Goal: Navigation & Orientation: Find specific page/section

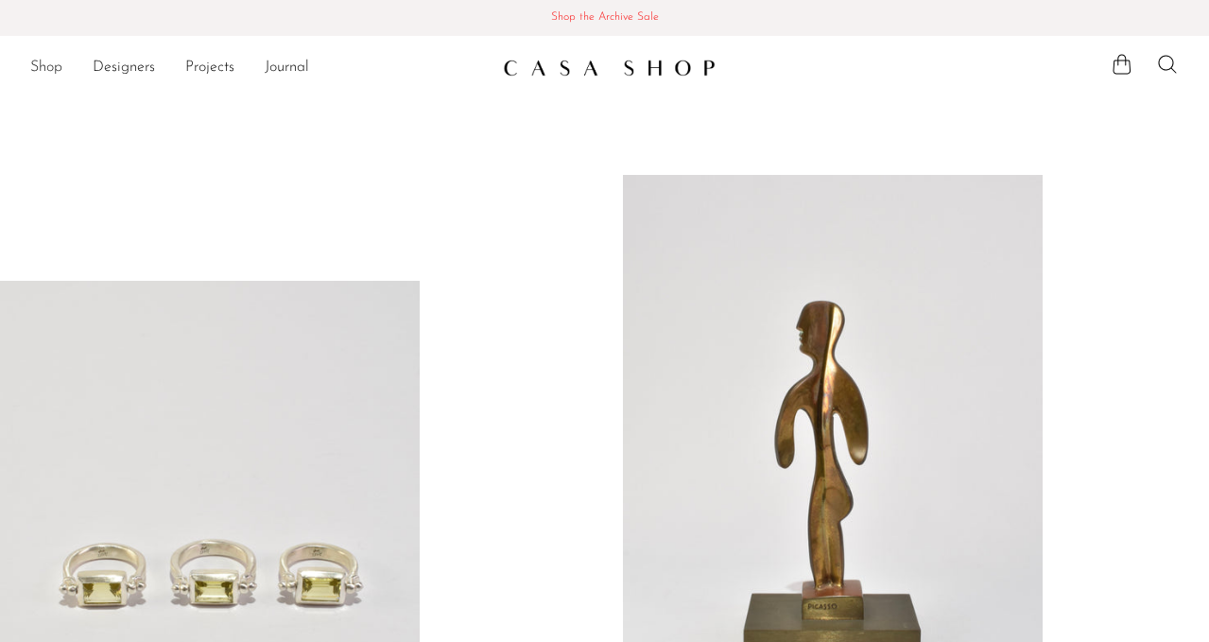
click at [52, 64] on link "Shop" at bounding box center [46, 68] width 32 height 25
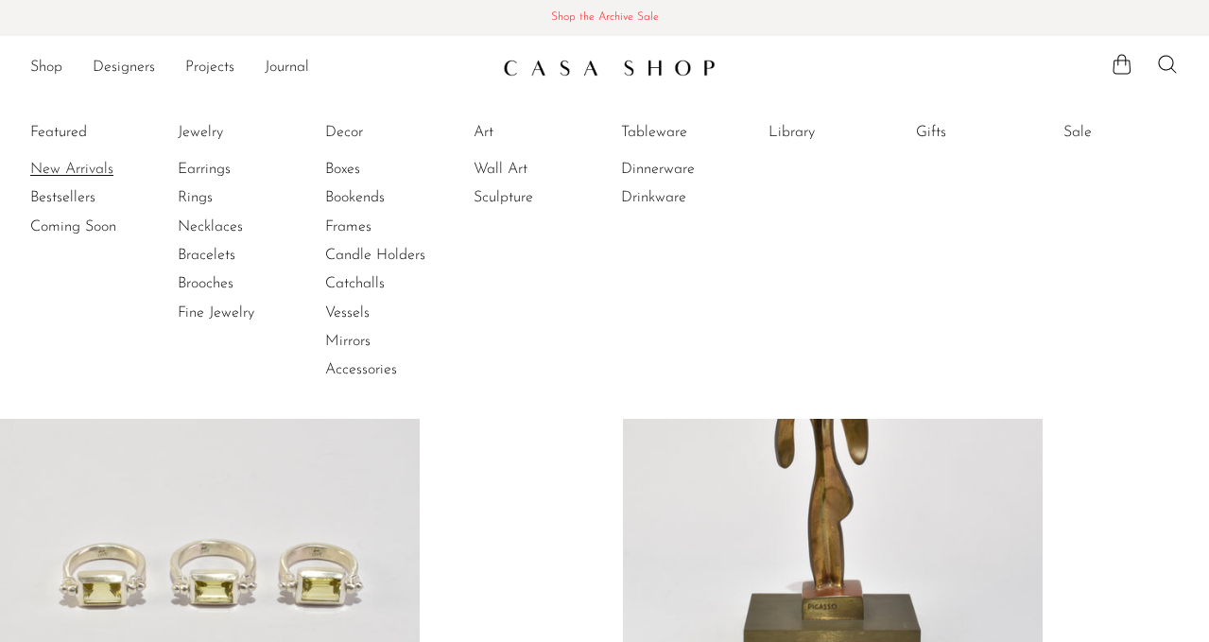
click at [77, 163] on link "New Arrivals" at bounding box center [101, 169] width 142 height 21
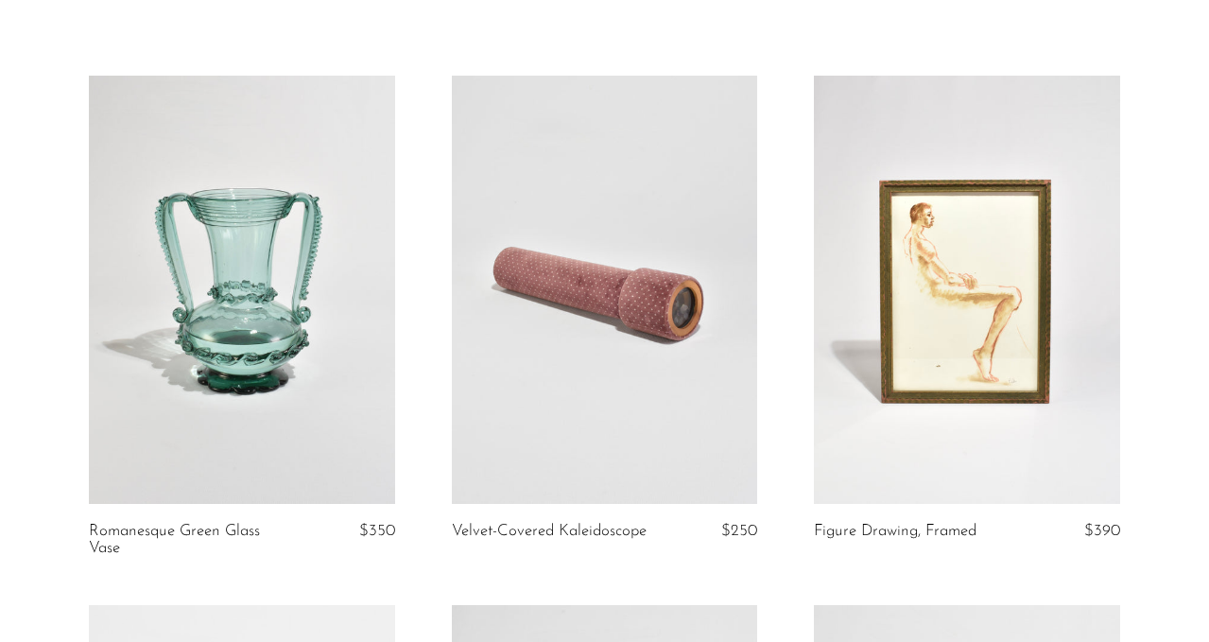
scroll to position [101, 0]
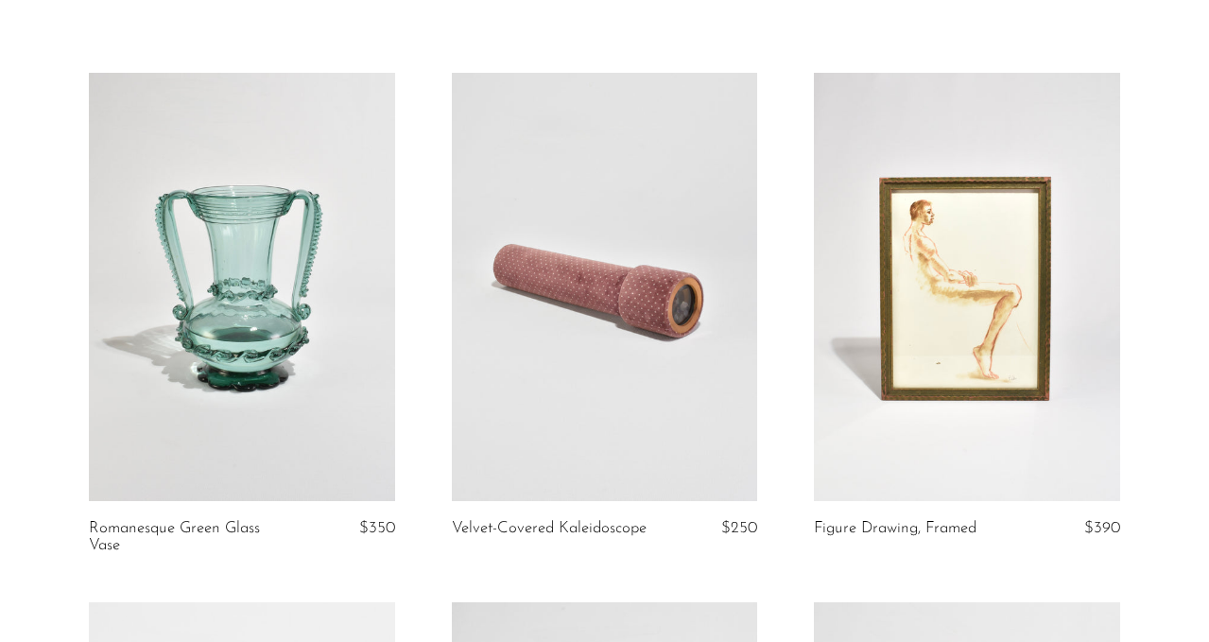
click at [630, 457] on link at bounding box center [605, 287] width 306 height 428
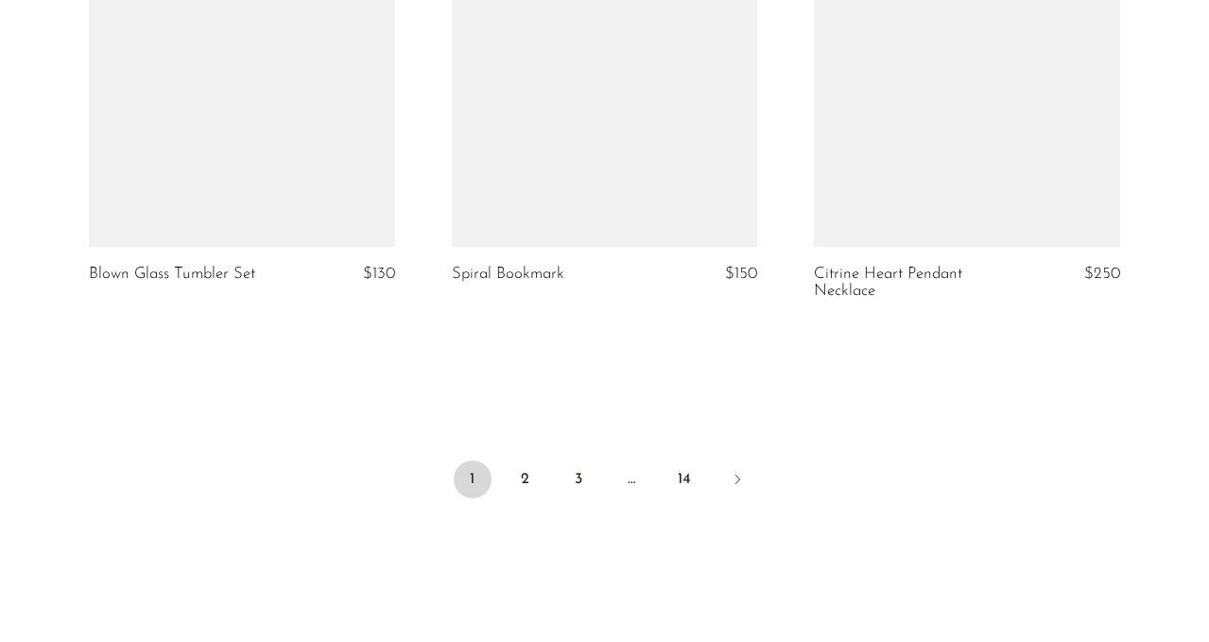
scroll to position [6124, 0]
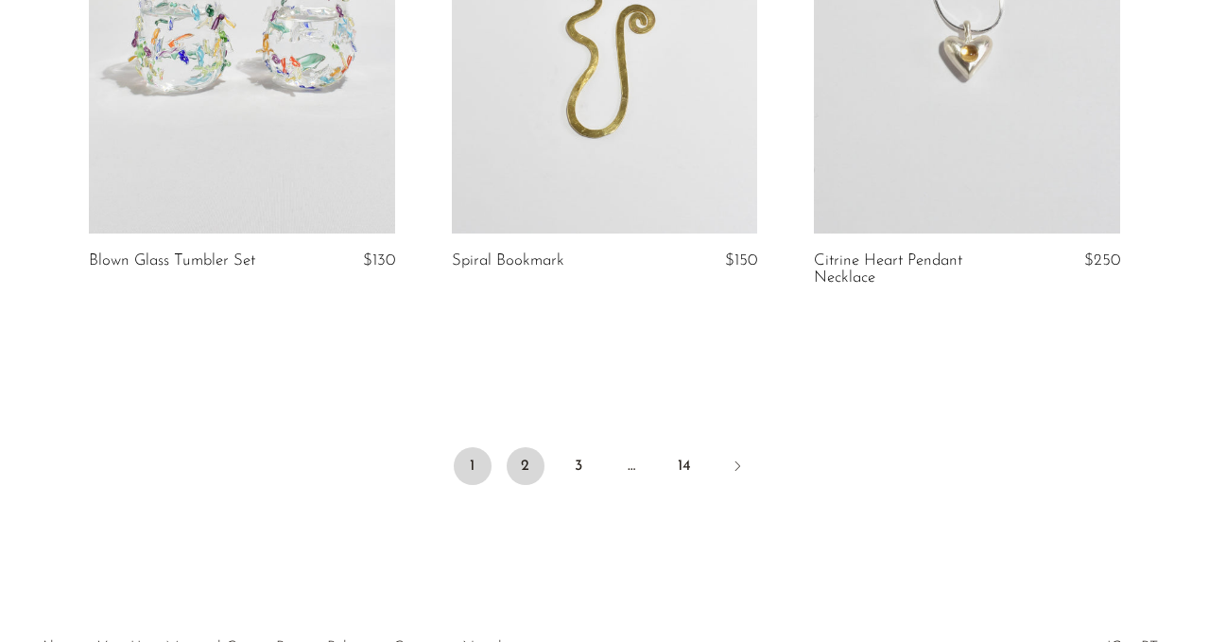
click at [518, 468] on link "2" at bounding box center [526, 466] width 38 height 38
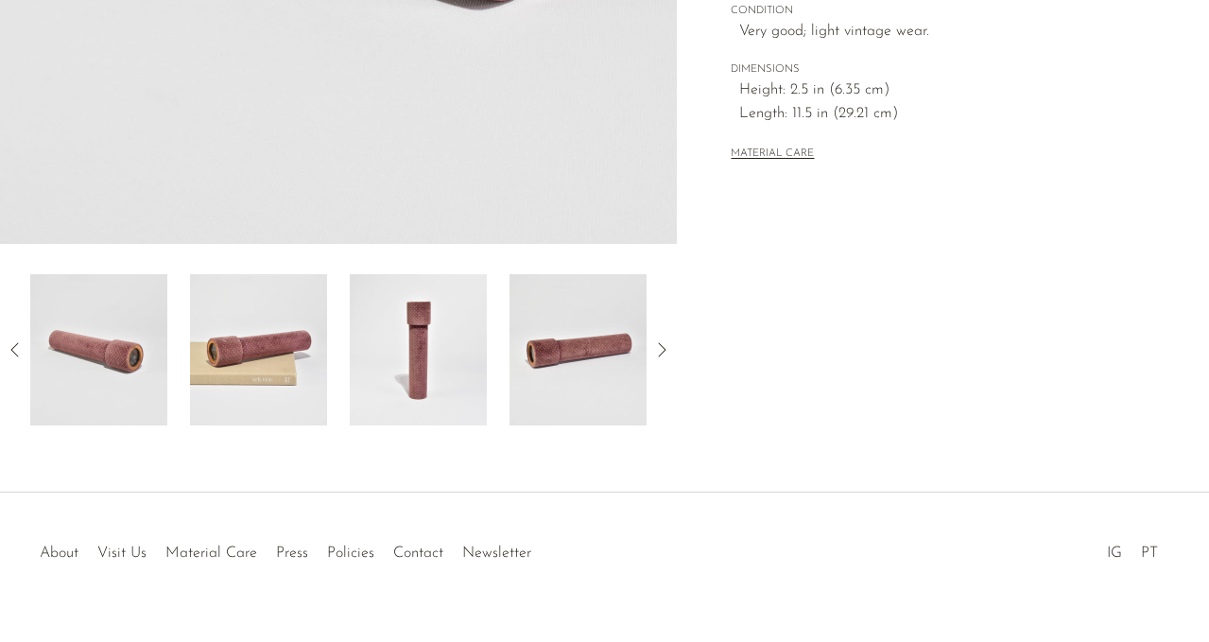
scroll to position [577, 0]
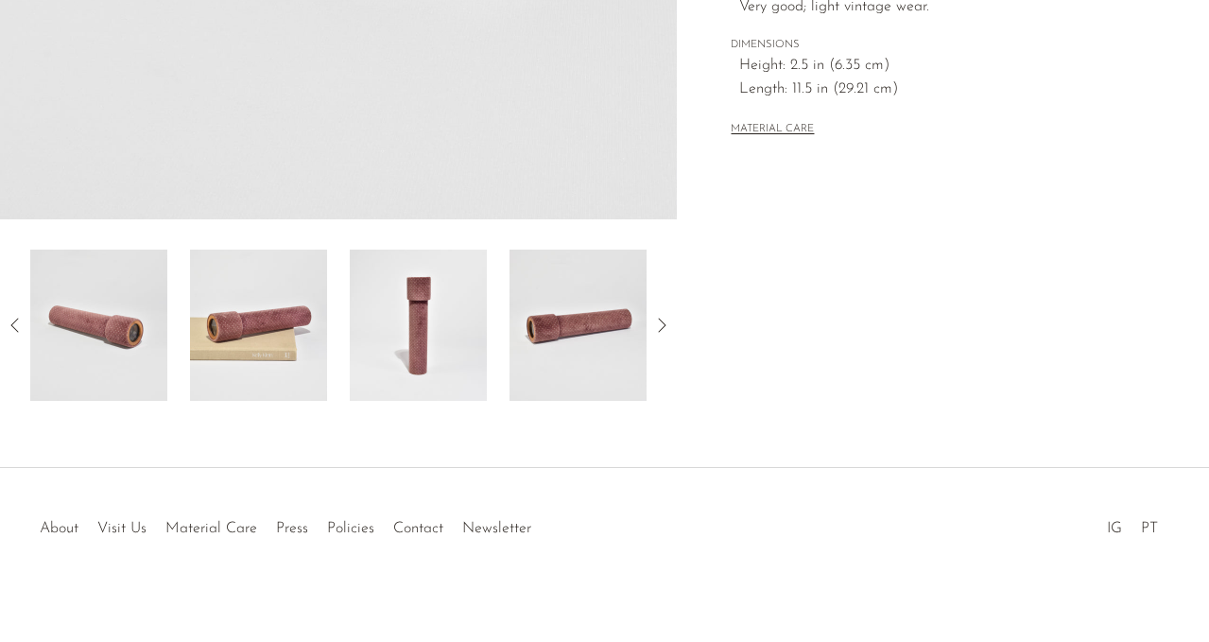
click at [661, 324] on icon at bounding box center [661, 325] width 23 height 23
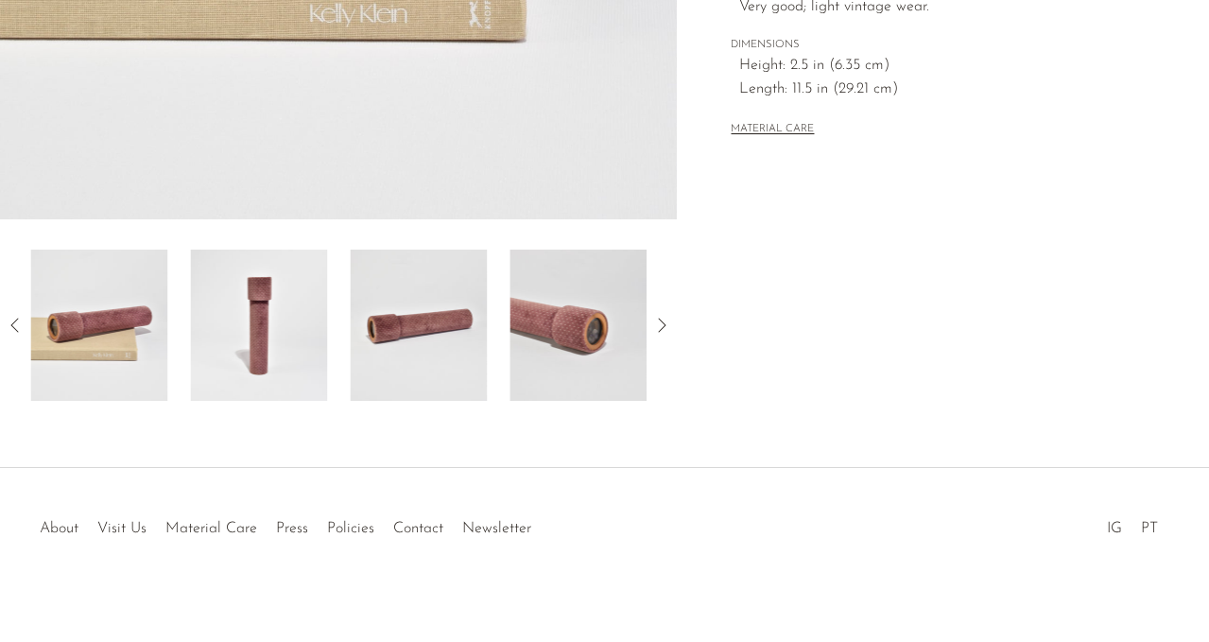
click at [661, 324] on icon at bounding box center [661, 325] width 23 height 23
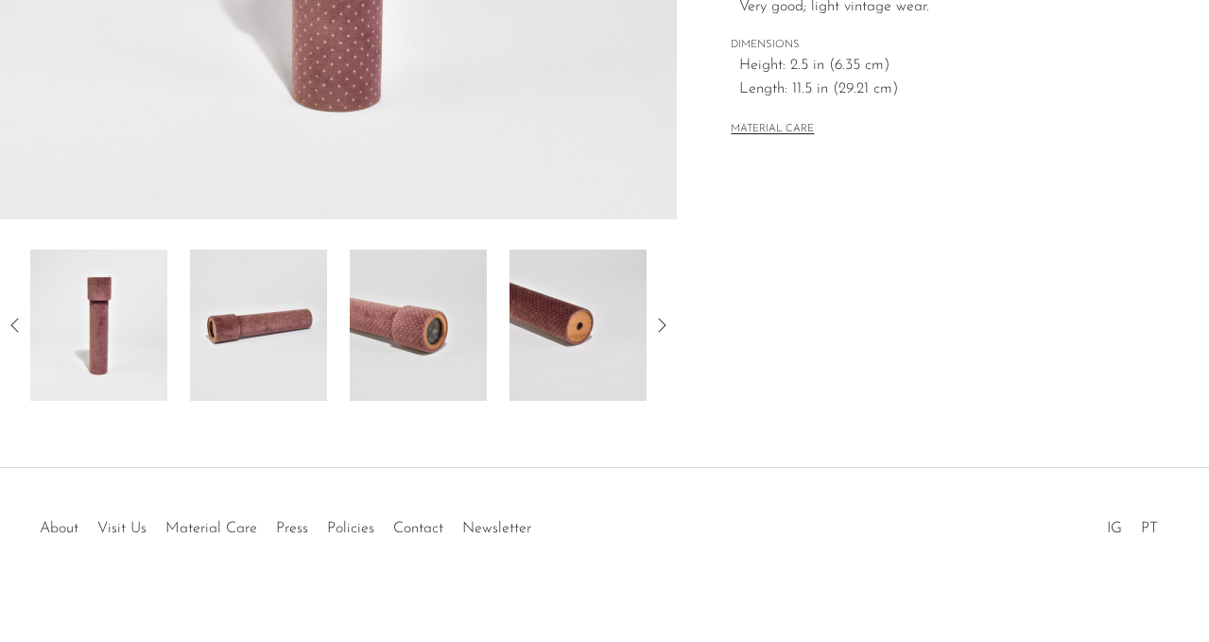
click at [661, 325] on icon at bounding box center [661, 325] width 23 height 23
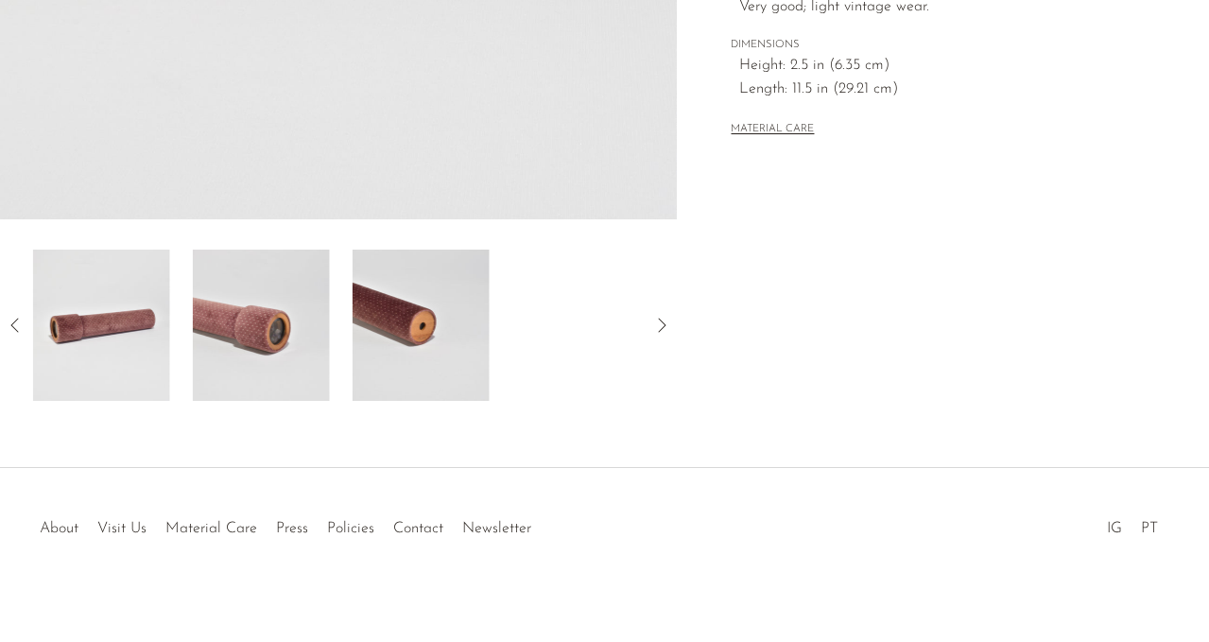
click at [661, 325] on icon at bounding box center [661, 325] width 23 height 23
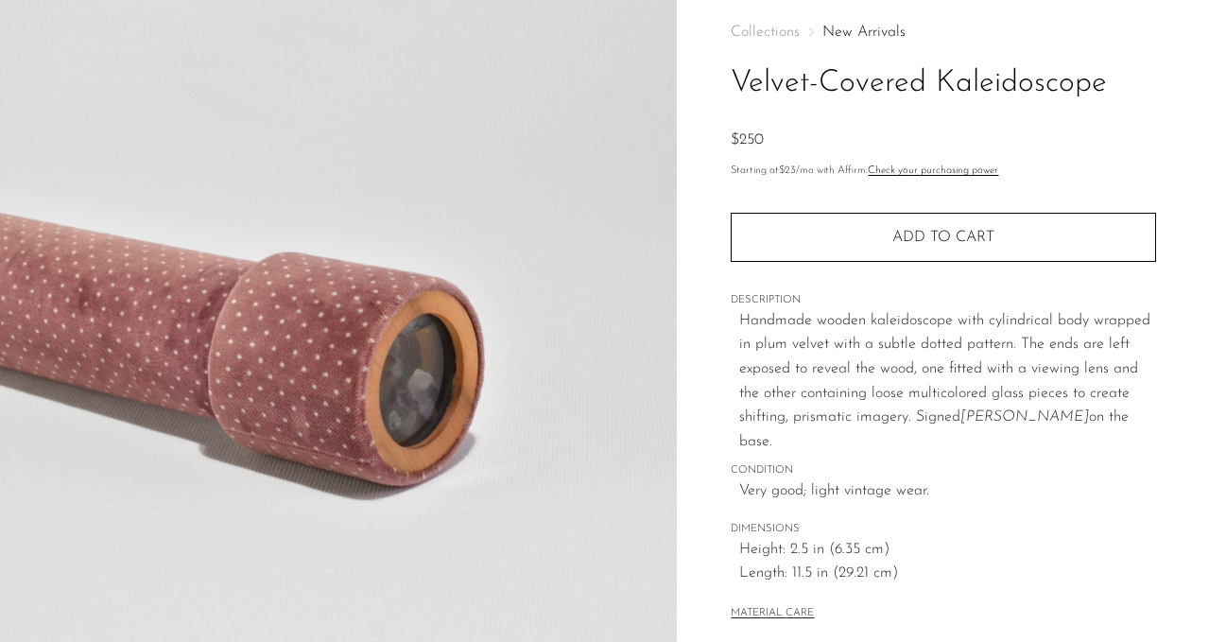
scroll to position [0, 0]
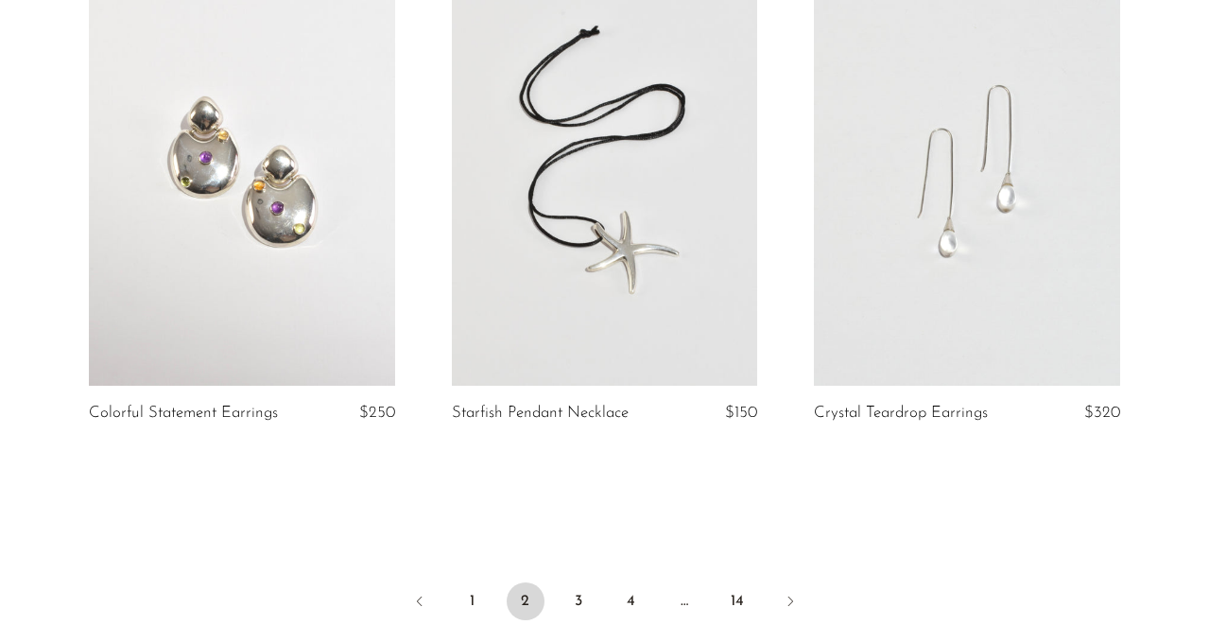
scroll to position [6186, 0]
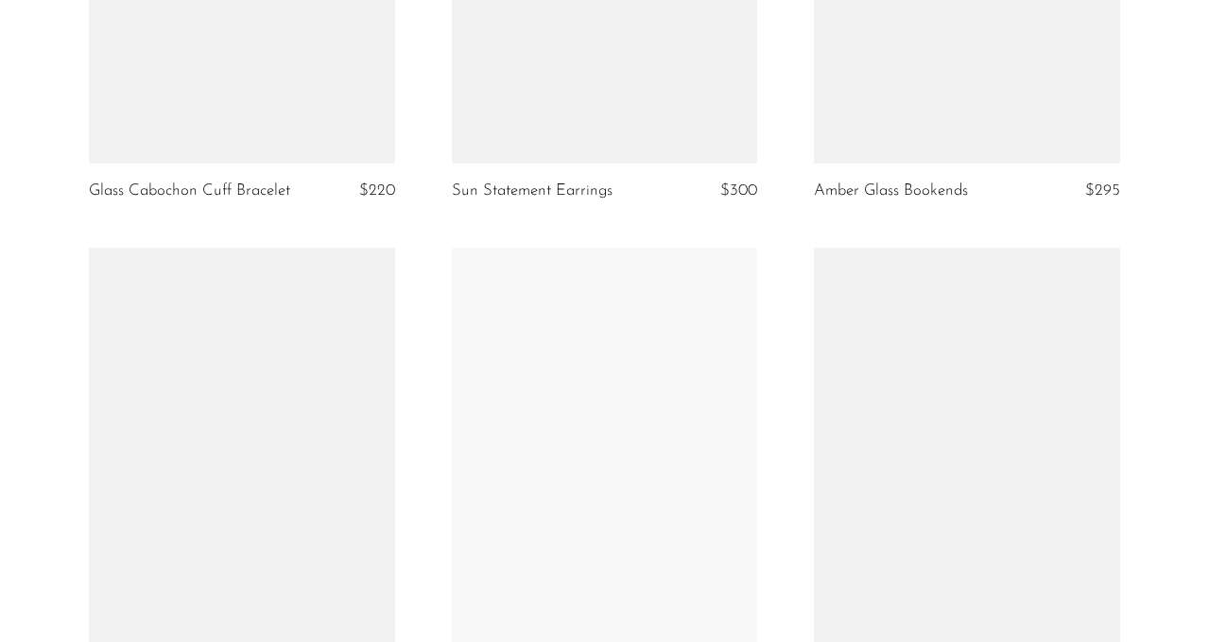
scroll to position [3796, 0]
